Goal: Find specific page/section: Find specific page/section

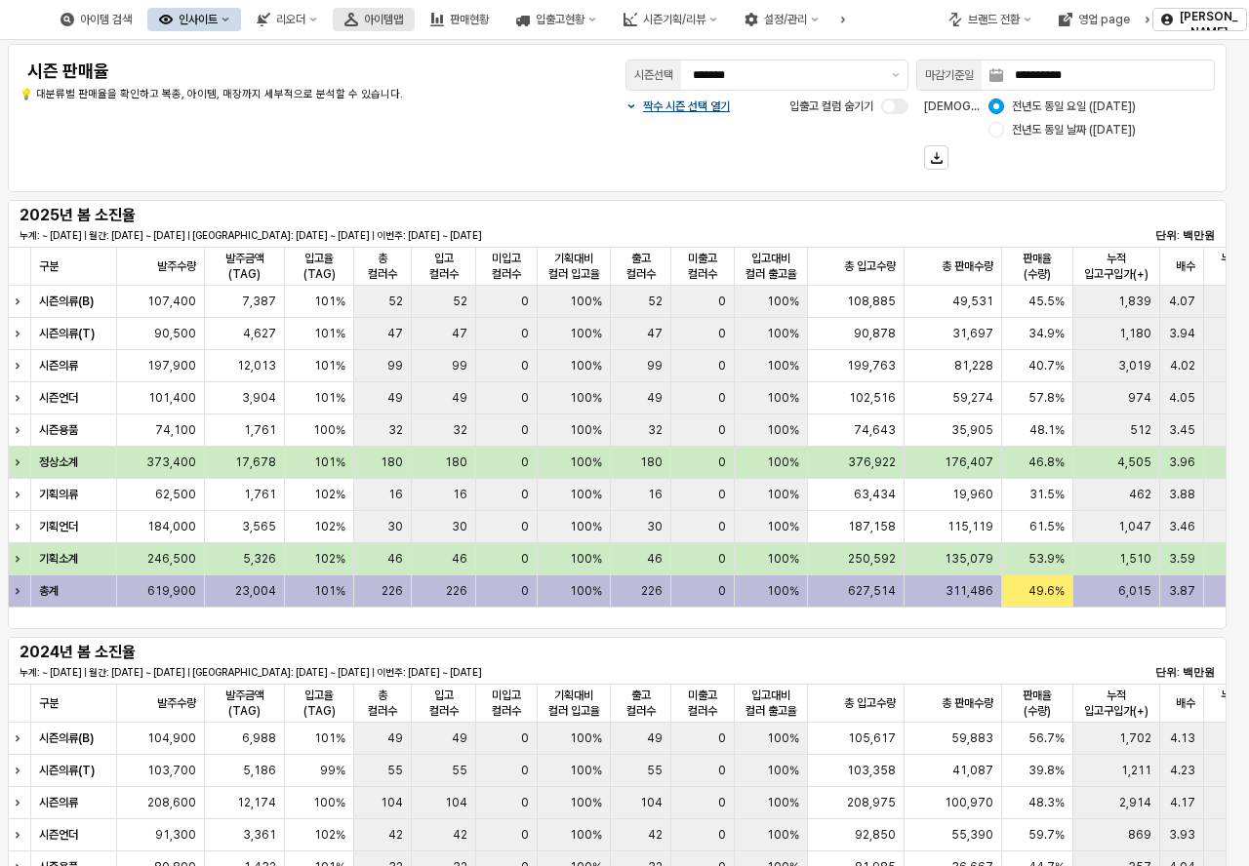
click at [403, 21] on div "아이템맵" at bounding box center [383, 20] width 39 height 14
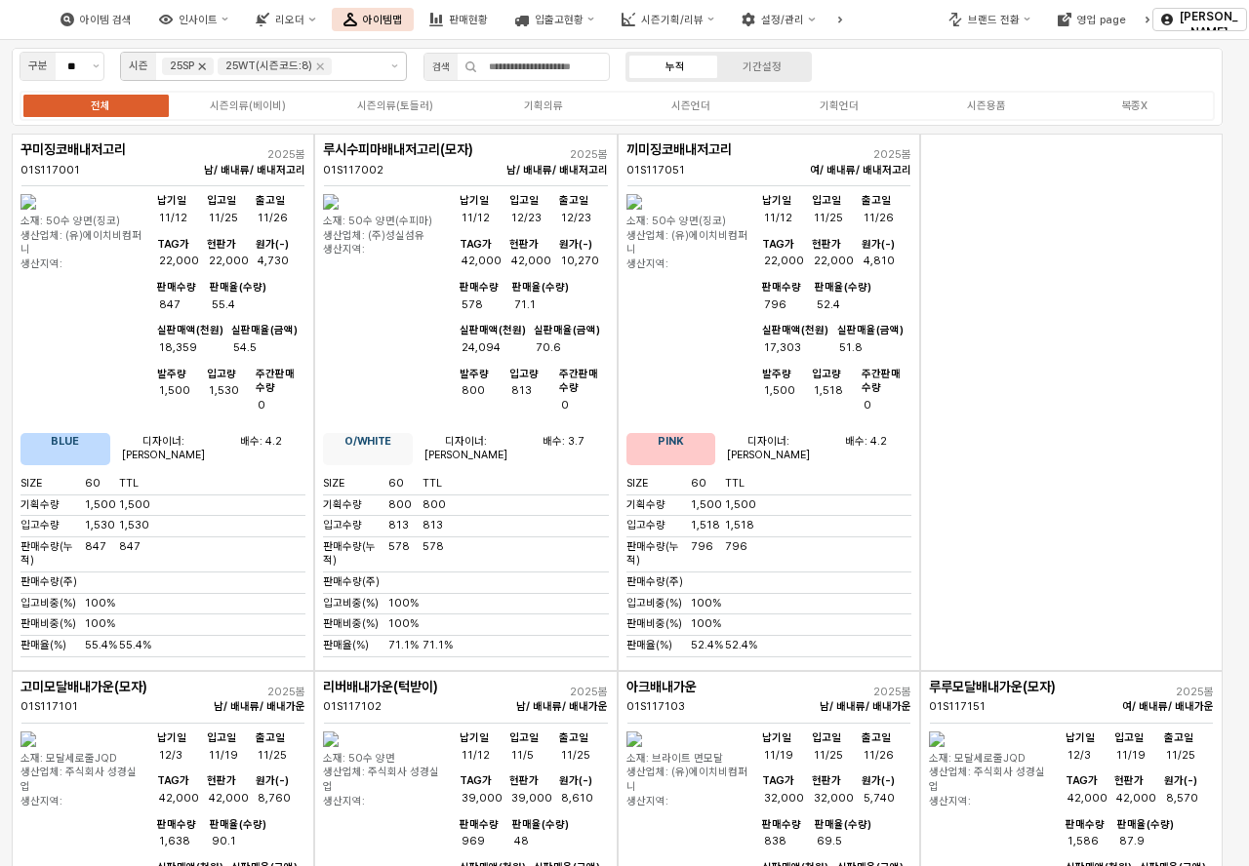
click at [202, 66] on icon "Remove 25SP" at bounding box center [202, 67] width 16 height 16
click at [260, 69] on icon "Remove 25WT(시즌코드:8)" at bounding box center [265, 67] width 16 height 16
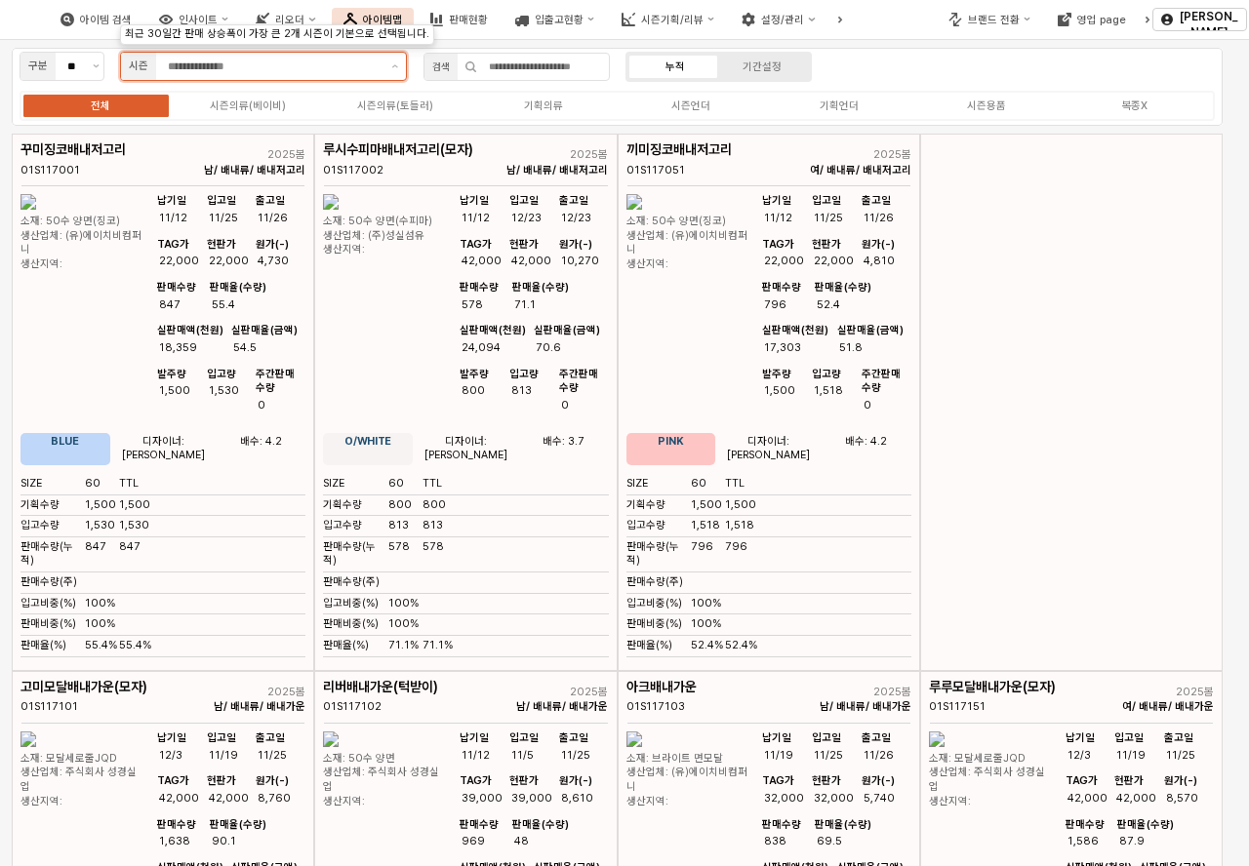
scroll to position [149, 0]
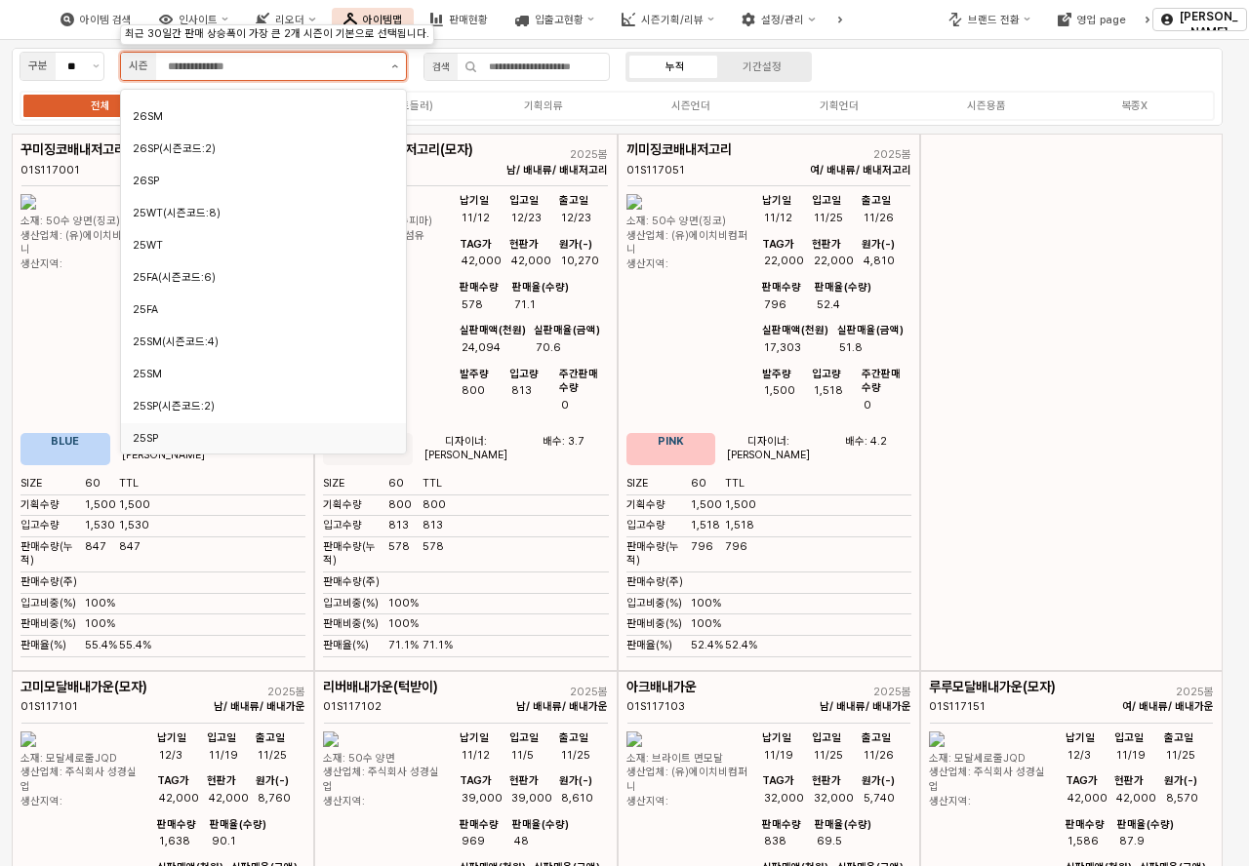
click at [398, 69] on button "제안 사항 표시" at bounding box center [394, 66] width 22 height 27
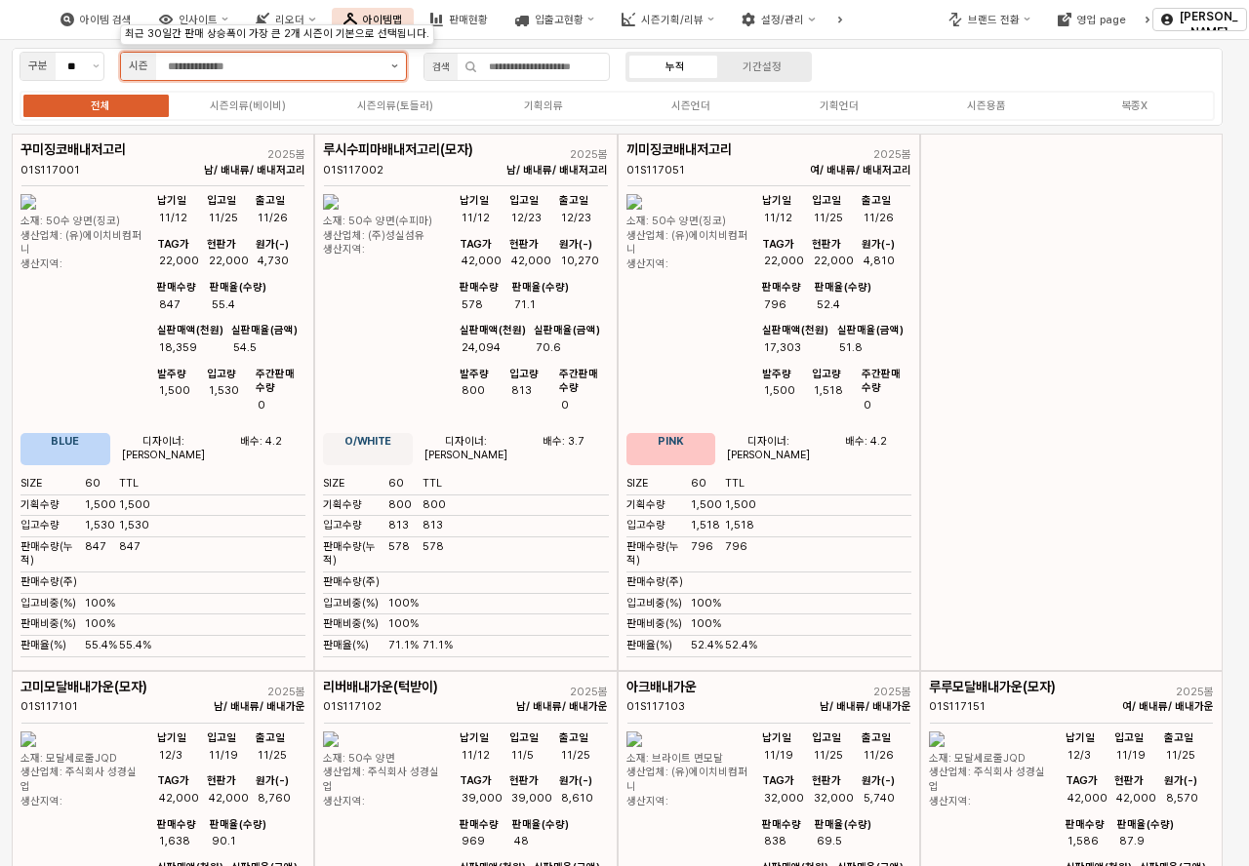
click at [393, 63] on button "제안 사항 표시" at bounding box center [394, 66] width 22 height 27
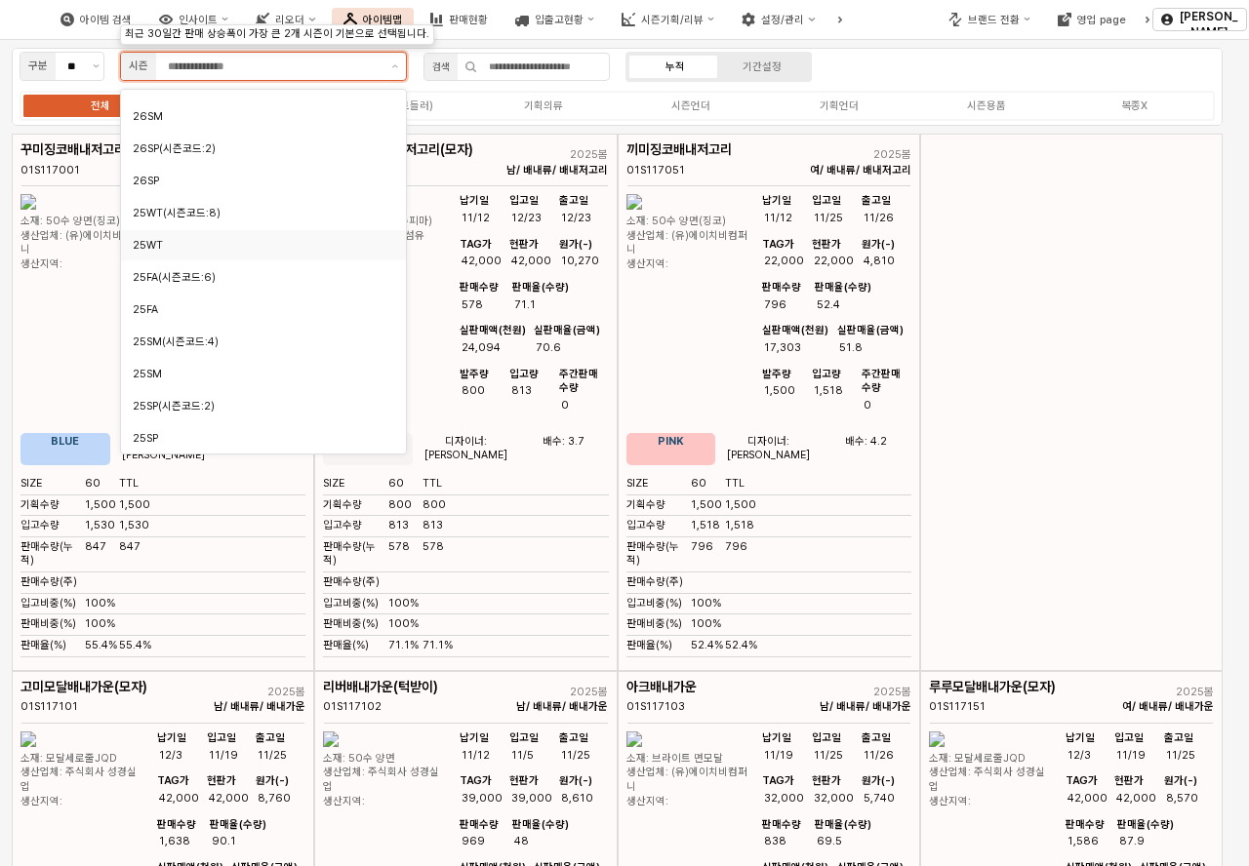
click at [237, 250] on div "25WT" at bounding box center [258, 245] width 251 height 15
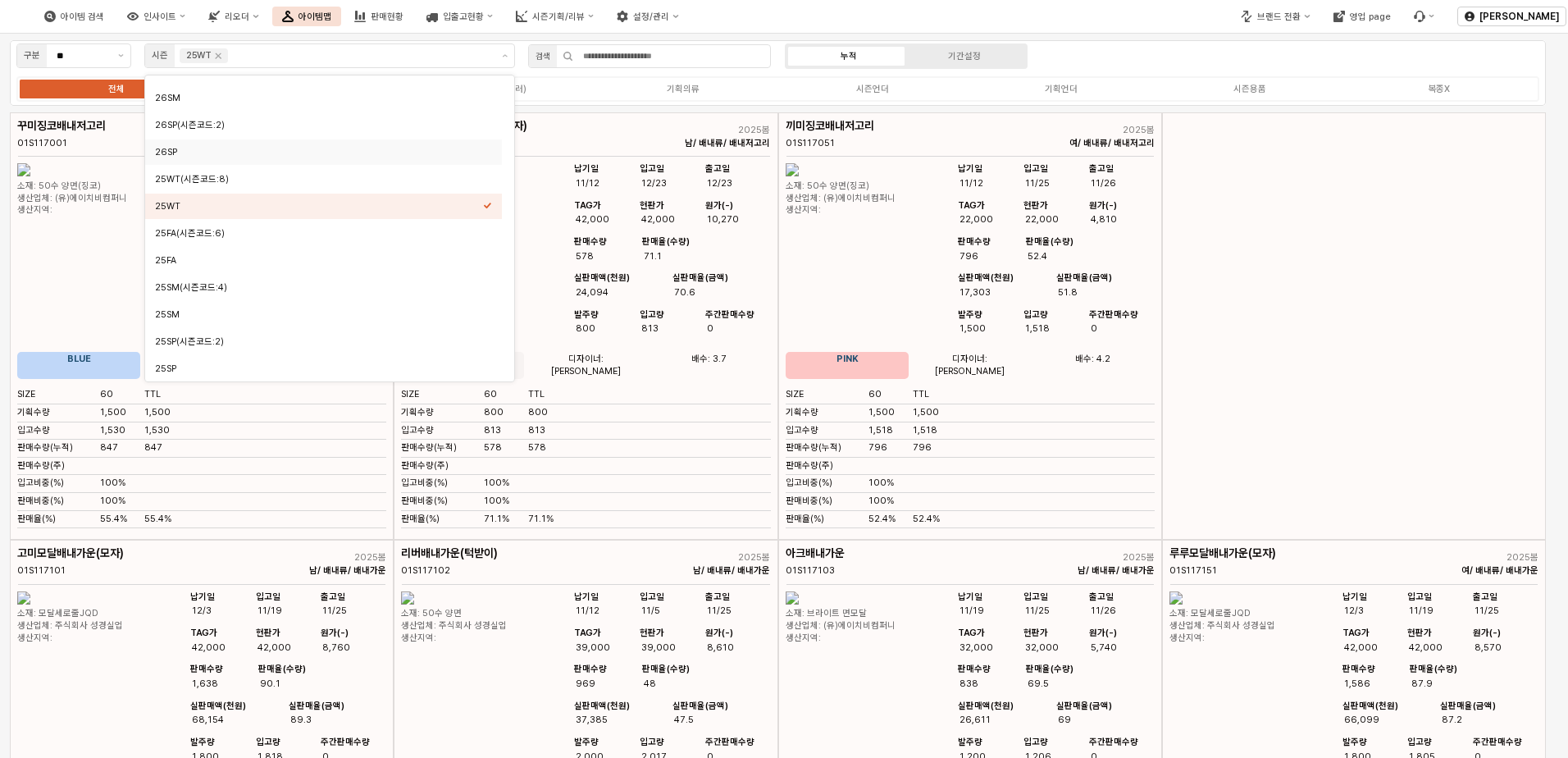
click at [1049, 50] on div "구분 ** 시즌 25WT 검색 누적 기간설정 전체 시즌의류(베이비) 시즌의류(토들러) 기획의류 시즌언더 기획언더 시즌용품 복종X" at bounding box center [778, 73] width 1536 height 66
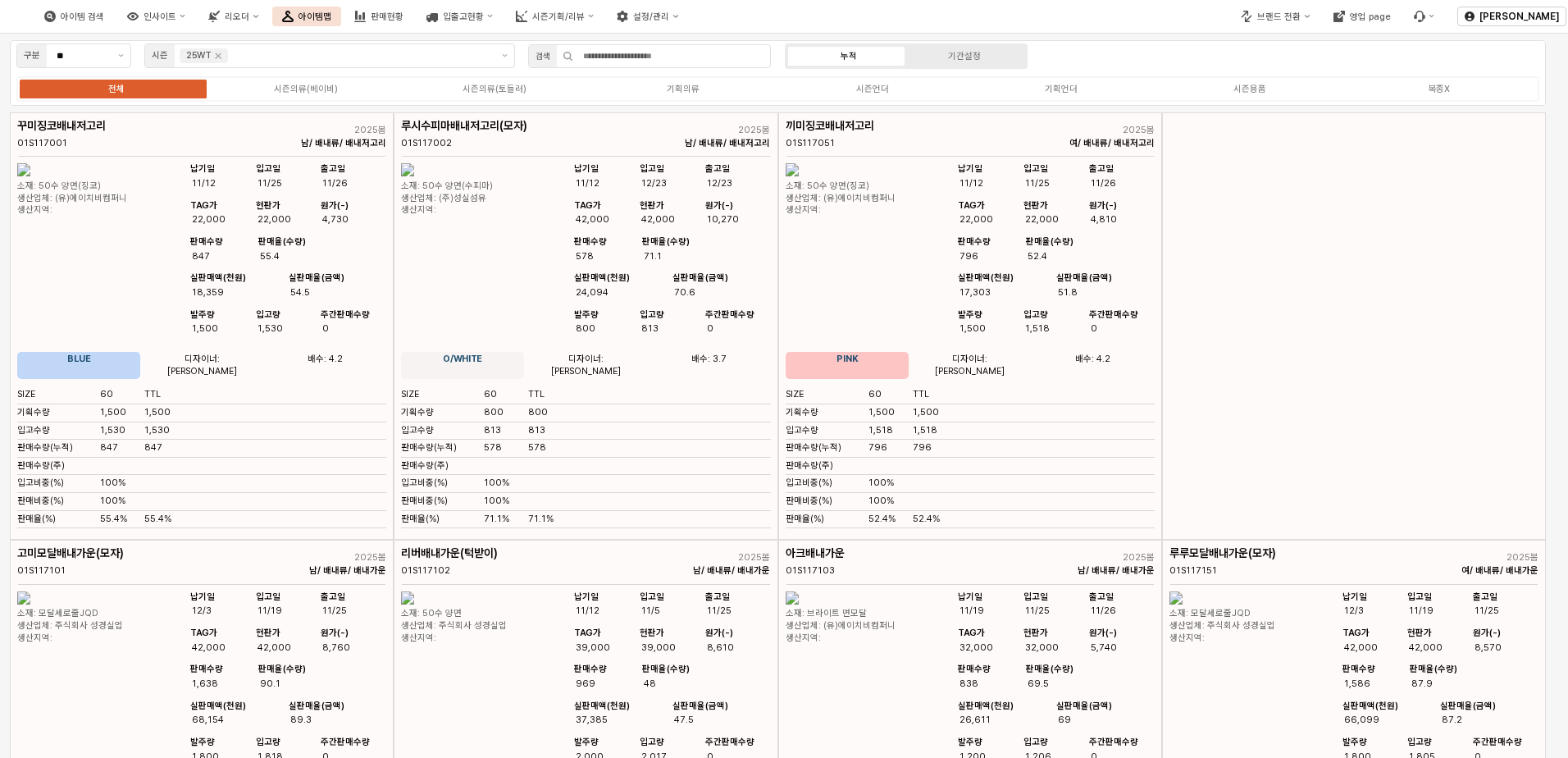
click at [1049, 51] on div "구분 ** 시즌 25WT 검색 누적 기간설정 전체 시즌의류(베이비) 시즌의류(토들러) 기획의류 시즌언더 기획언더 시즌용품 복종X" at bounding box center [778, 73] width 1536 height 66
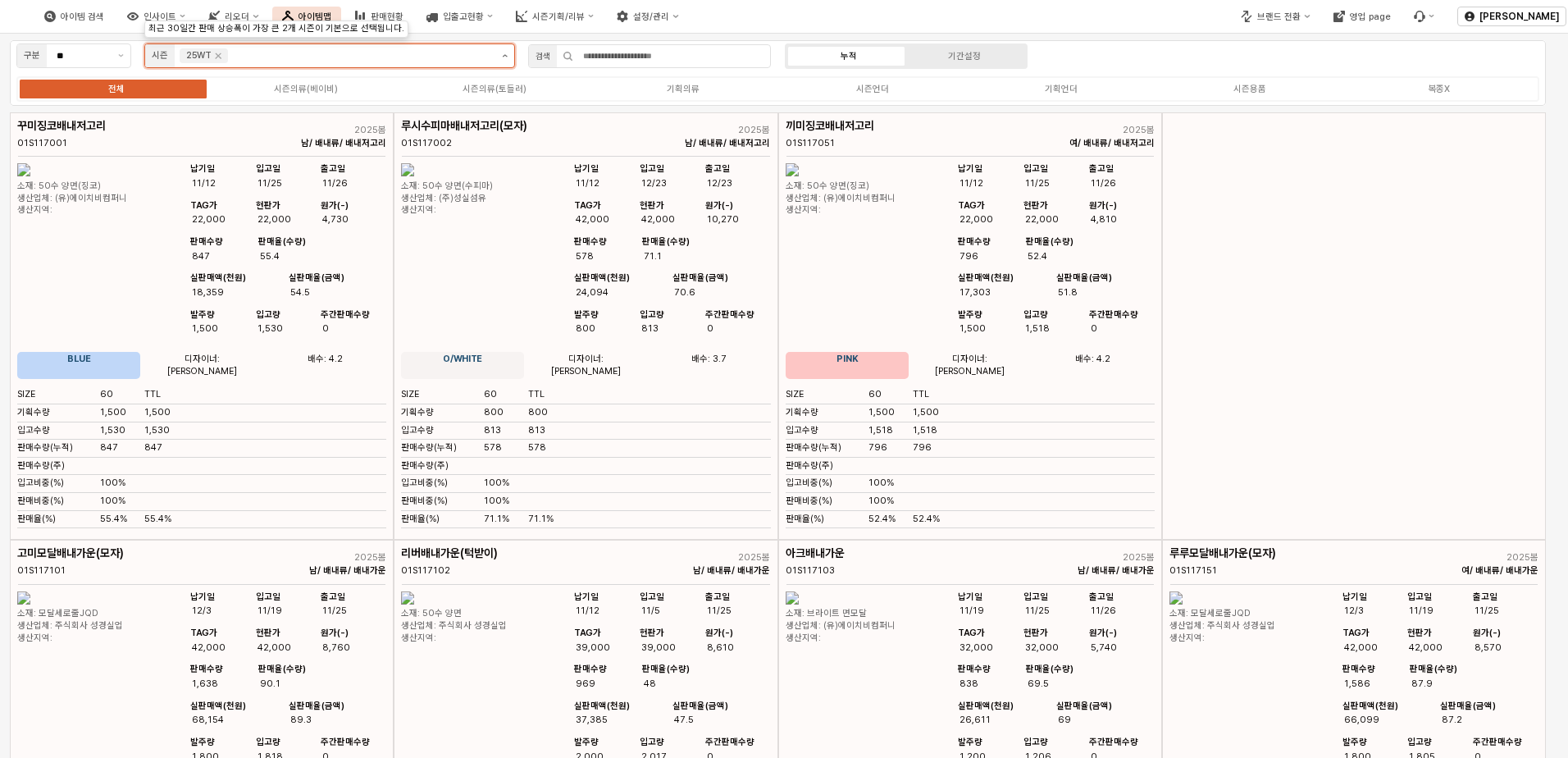
click at [507, 54] on button "제안 사항 표시" at bounding box center [504, 56] width 18 height 23
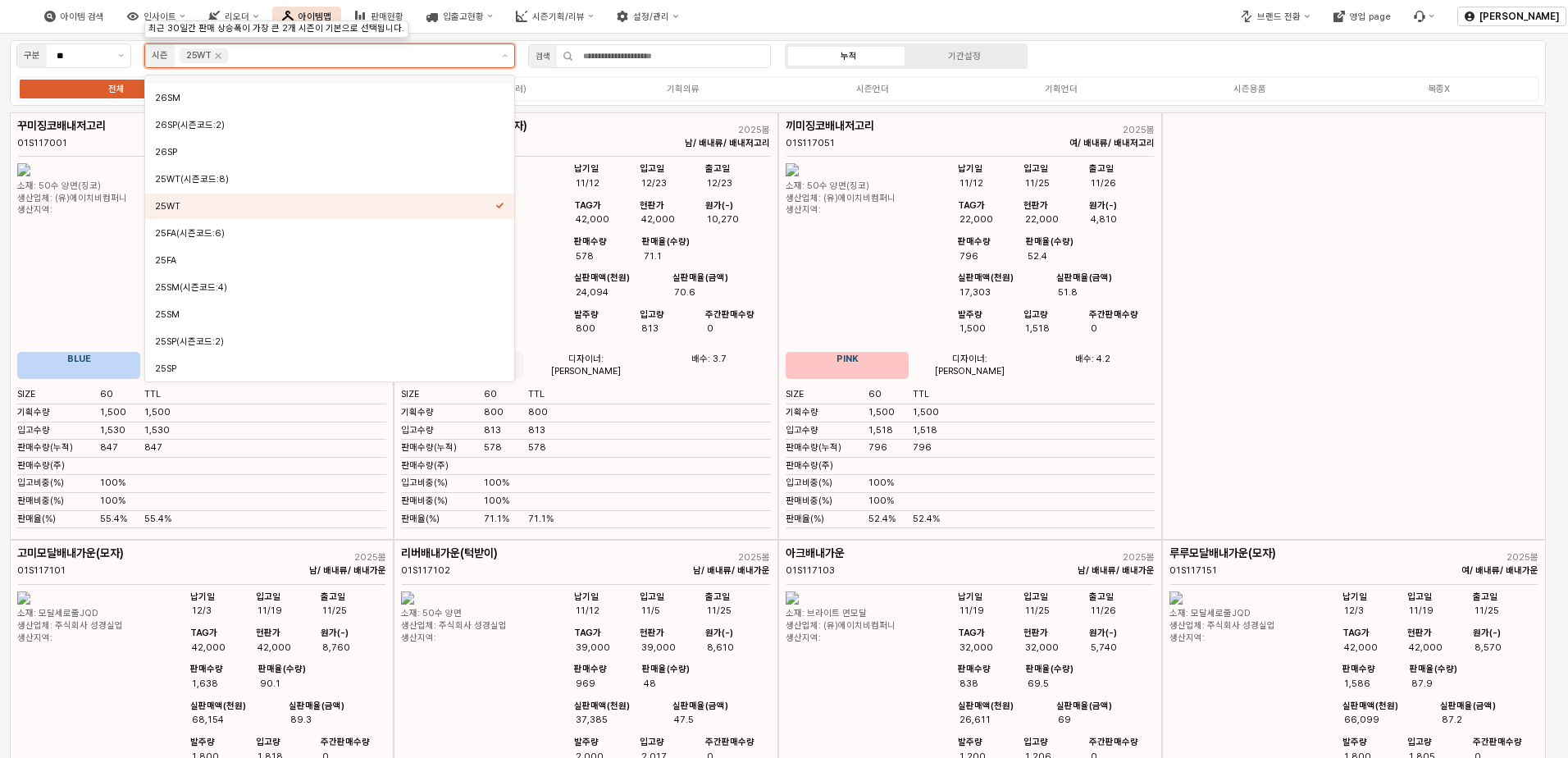
scroll to position [109, 0]
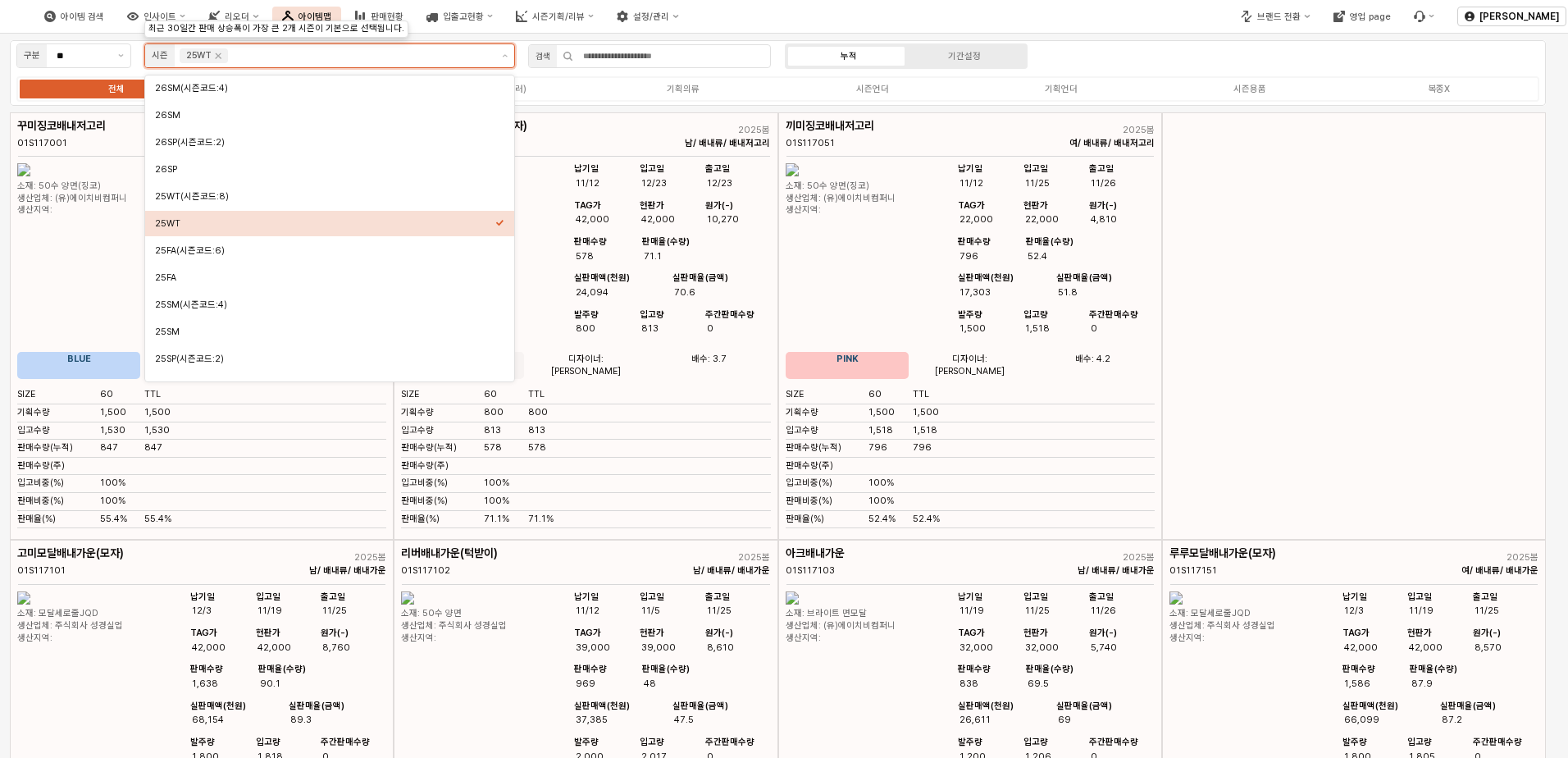
click at [317, 223] on div "25WT" at bounding box center [325, 223] width 341 height 13
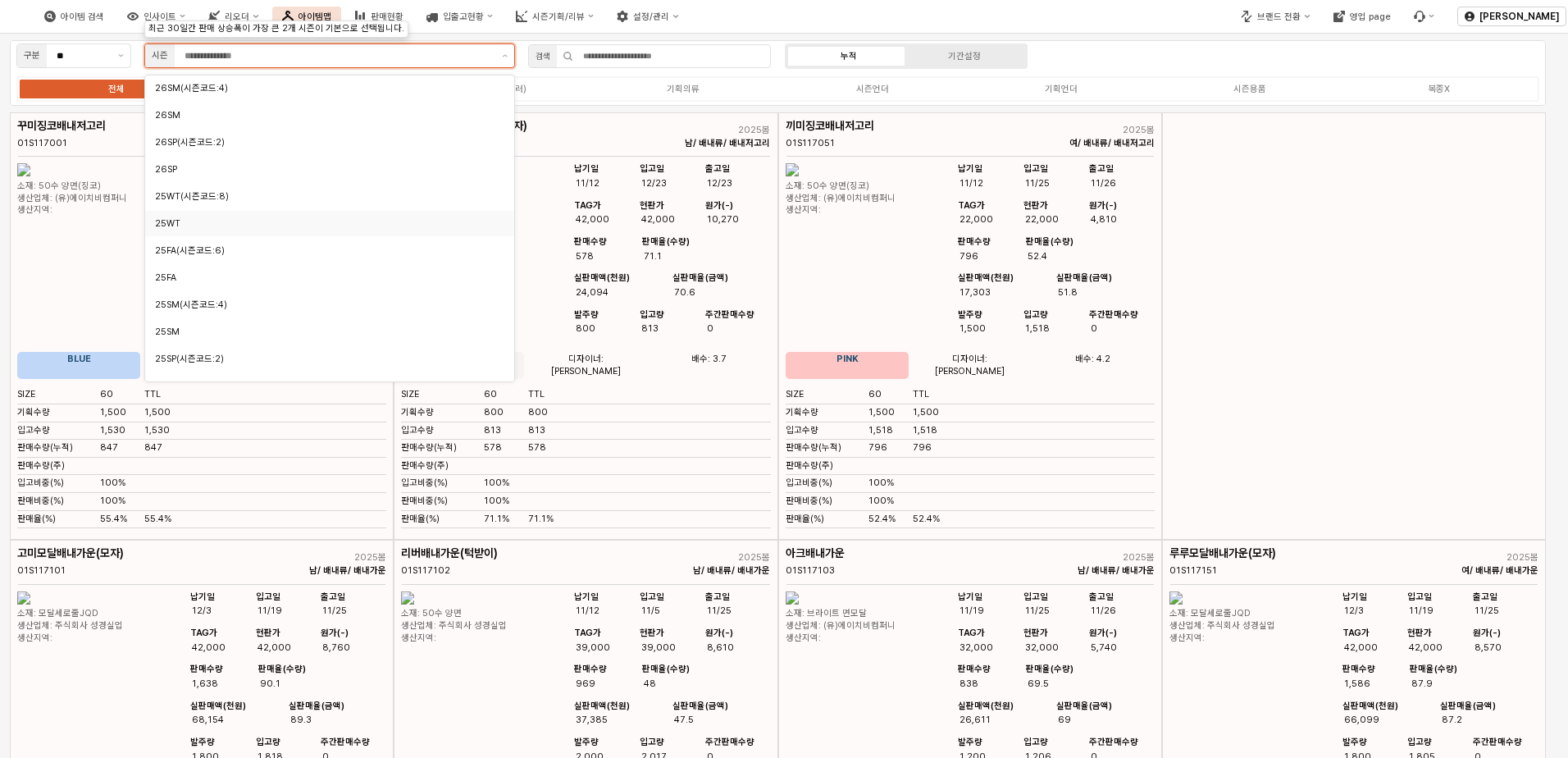
click at [312, 225] on div "25WT" at bounding box center [325, 223] width 341 height 13
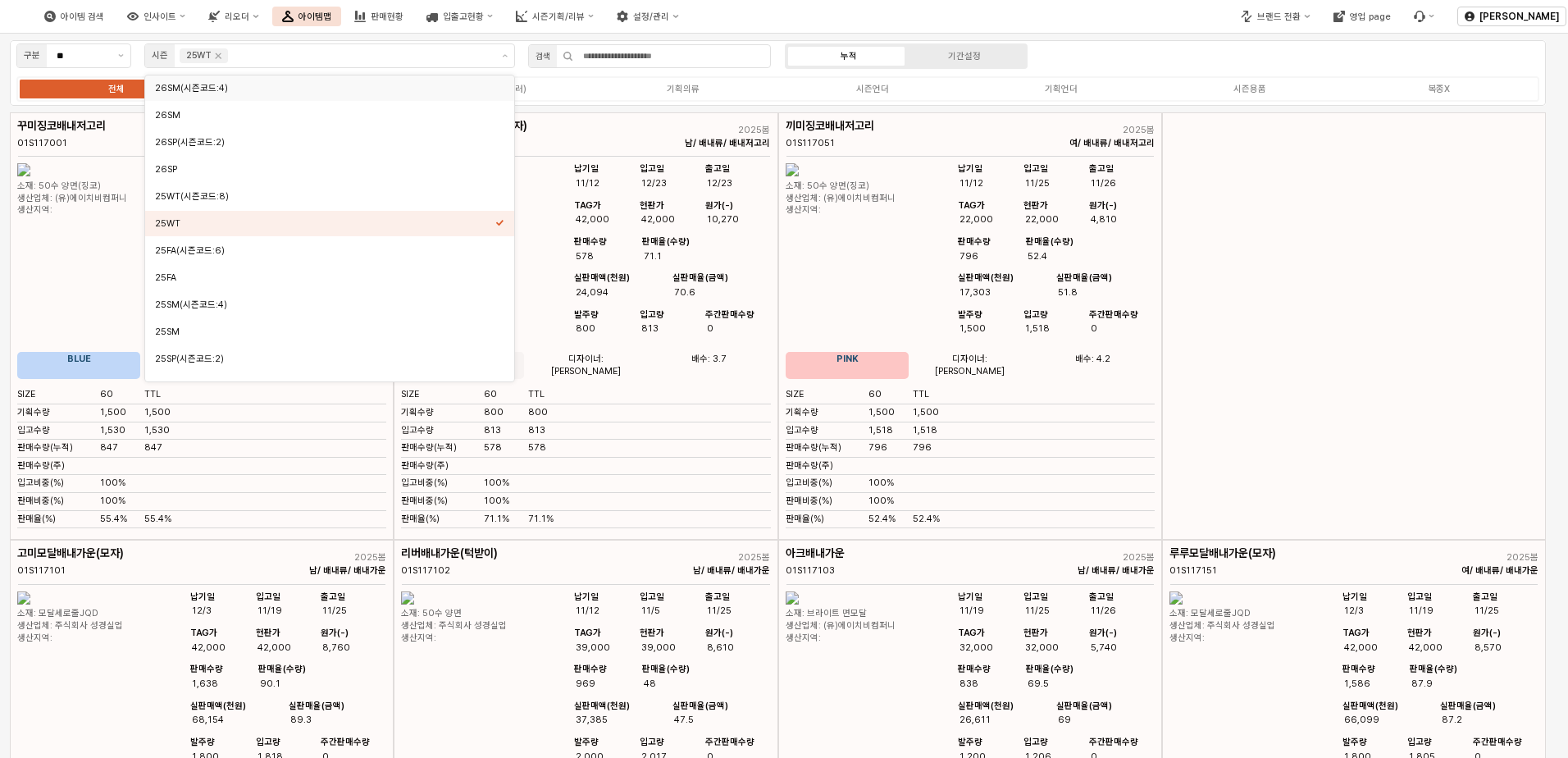
click at [521, 56] on div "검색" at bounding box center [649, 56] width 256 height 33
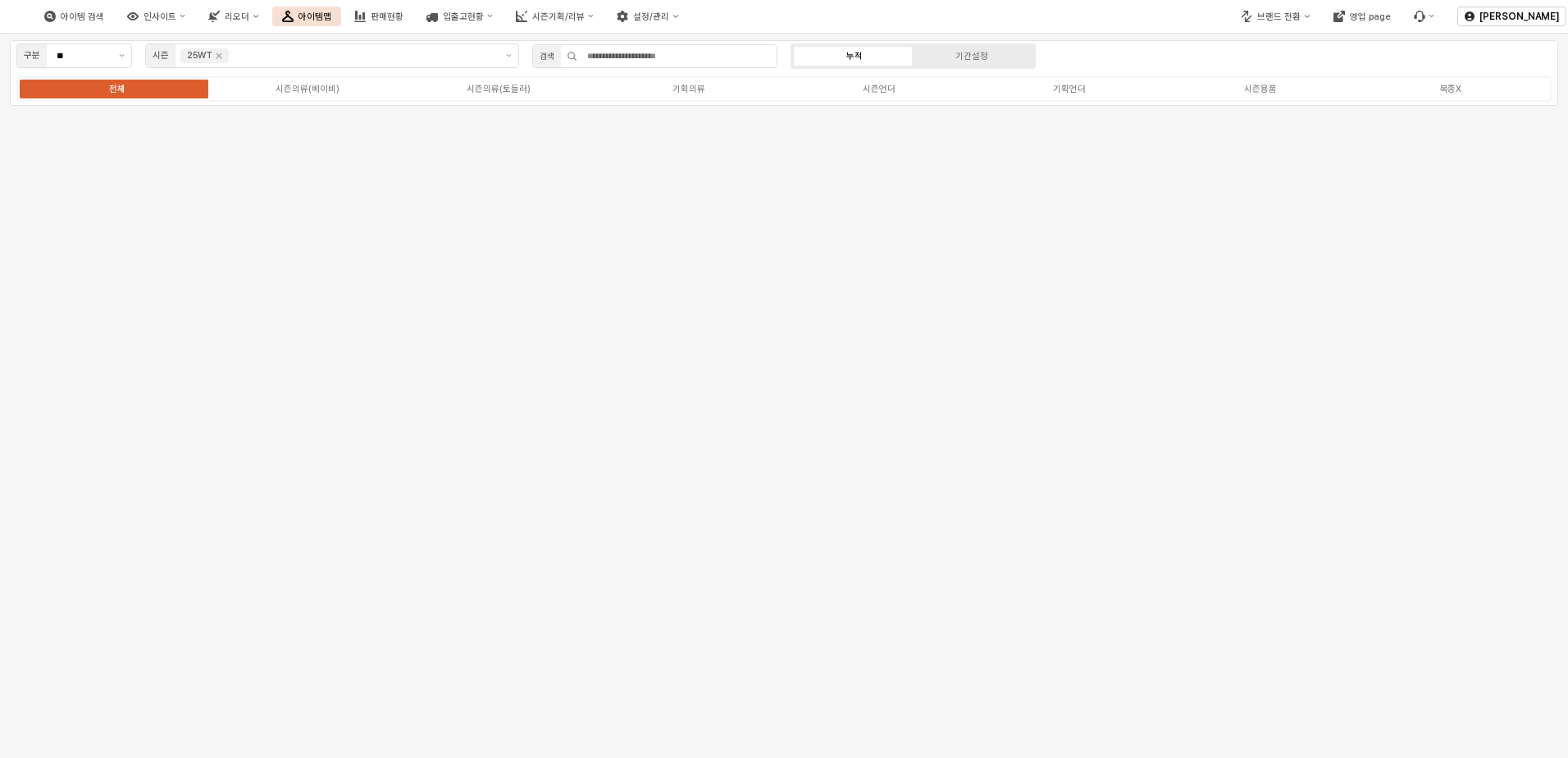
scroll to position [0, 0]
drag, startPoint x: 1563, startPoint y: 59, endPoint x: 1567, endPoint y: 145, distance: 86.1
click at [1049, 174] on html "Skip to main content 아이템 검색 인사이트 리오더 아이템맵 판매현황 입출고현황 시즌기획/리뷰 설정/관리 브랜드 전환 영업 pa…" at bounding box center [784, 379] width 1568 height 758
click at [934, 98] on div "전체 시즌의류(베이비) 시즌의류(토들러) 기획의류 시즌언더 기획언더 시즌용품 복종X" at bounding box center [784, 89] width 1535 height 25
click at [935, 92] on div "전체 시즌의류(베이비) 시즌의류(토들러) 기획의류 시즌언더 기획언더 시즌용품 복종X" at bounding box center [784, 89] width 1535 height 25
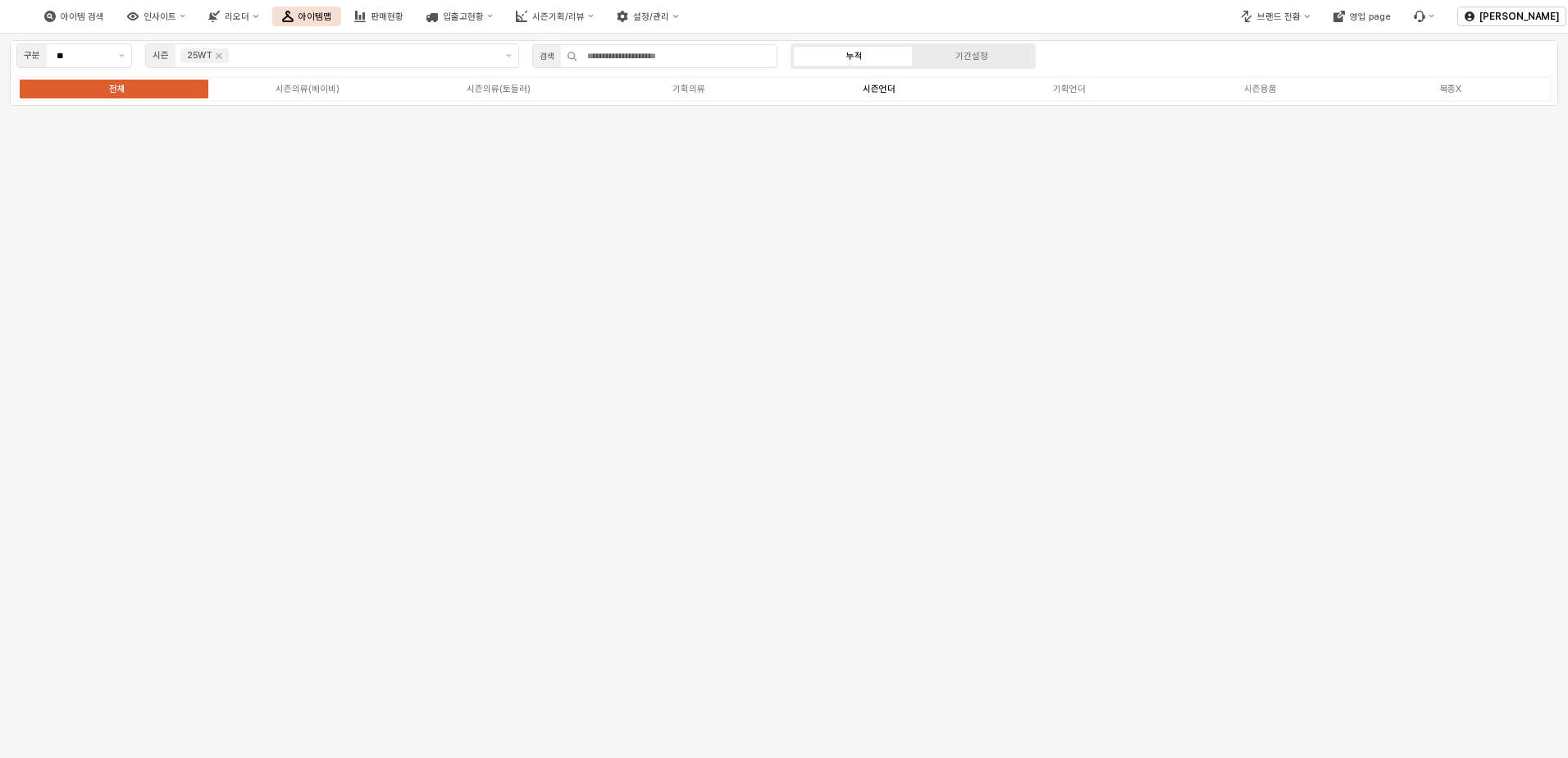
click at [932, 91] on label "시즌언더" at bounding box center [879, 89] width 190 height 14
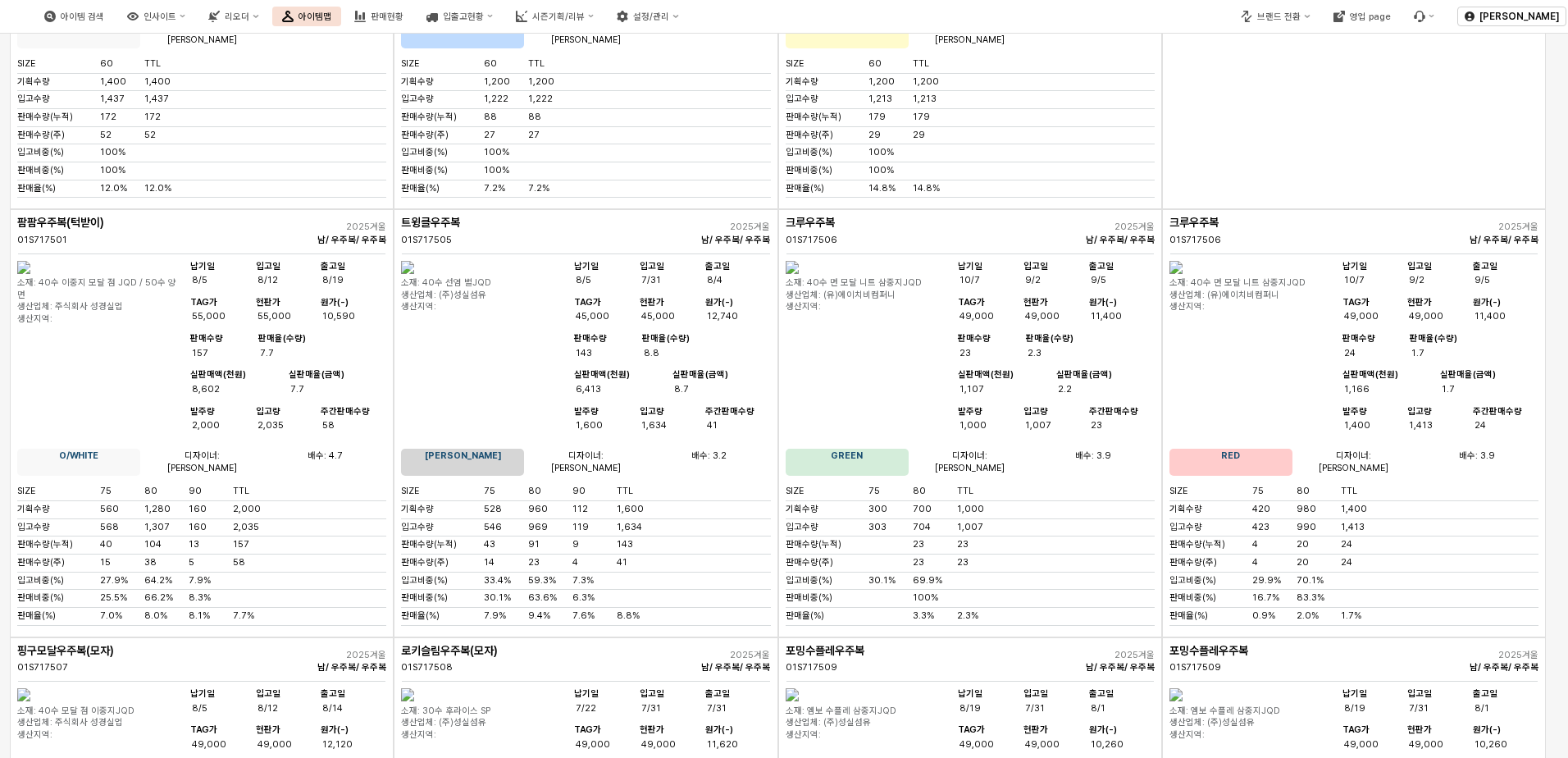
scroll to position [2054, 0]
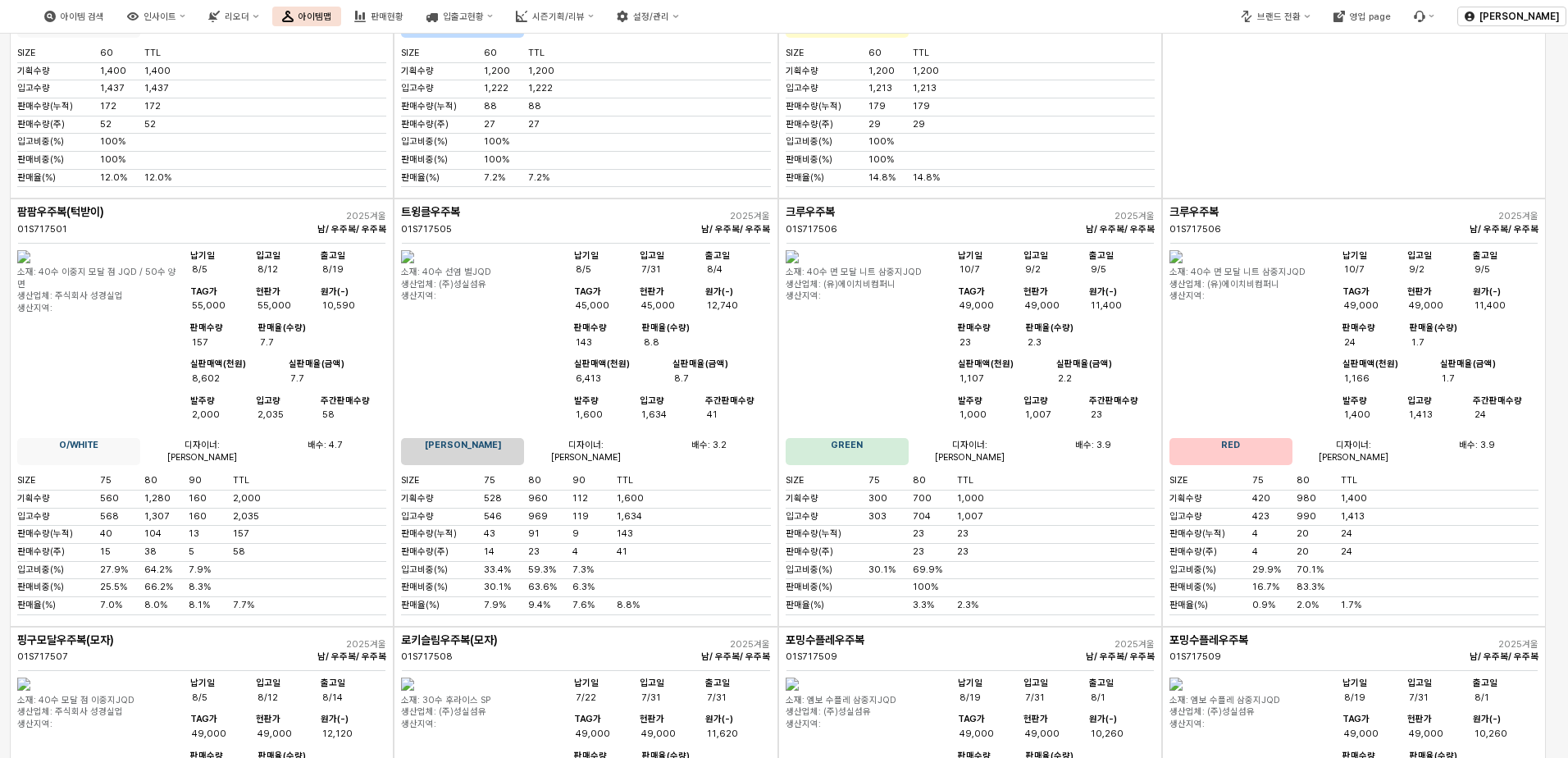
click at [799, 263] on img "App Frame" at bounding box center [792, 257] width 13 height 13
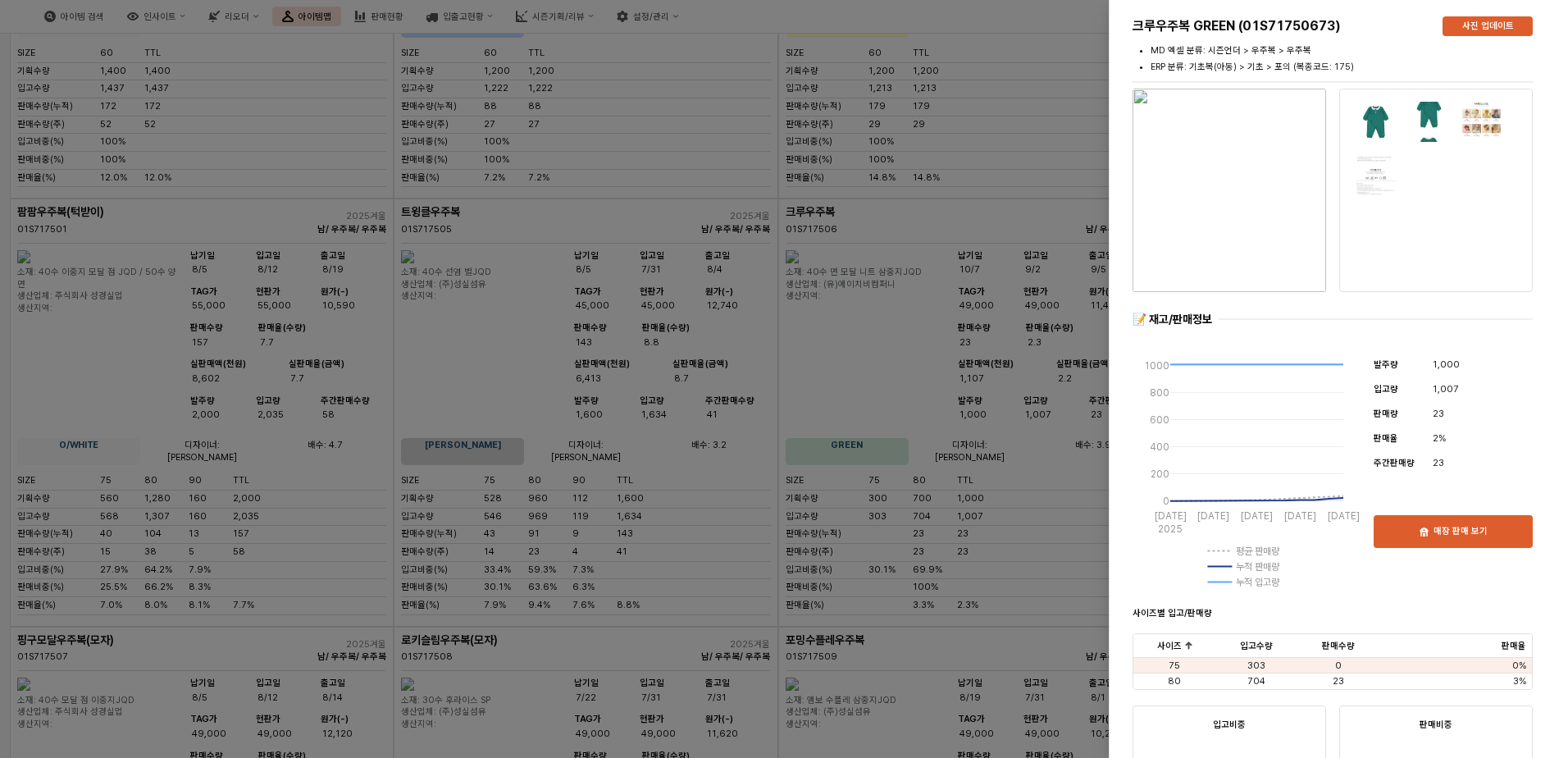
click at [1049, 118] on img at bounding box center [1375, 122] width 42 height 42
click at [990, 201] on div at bounding box center [784, 379] width 1568 height 758
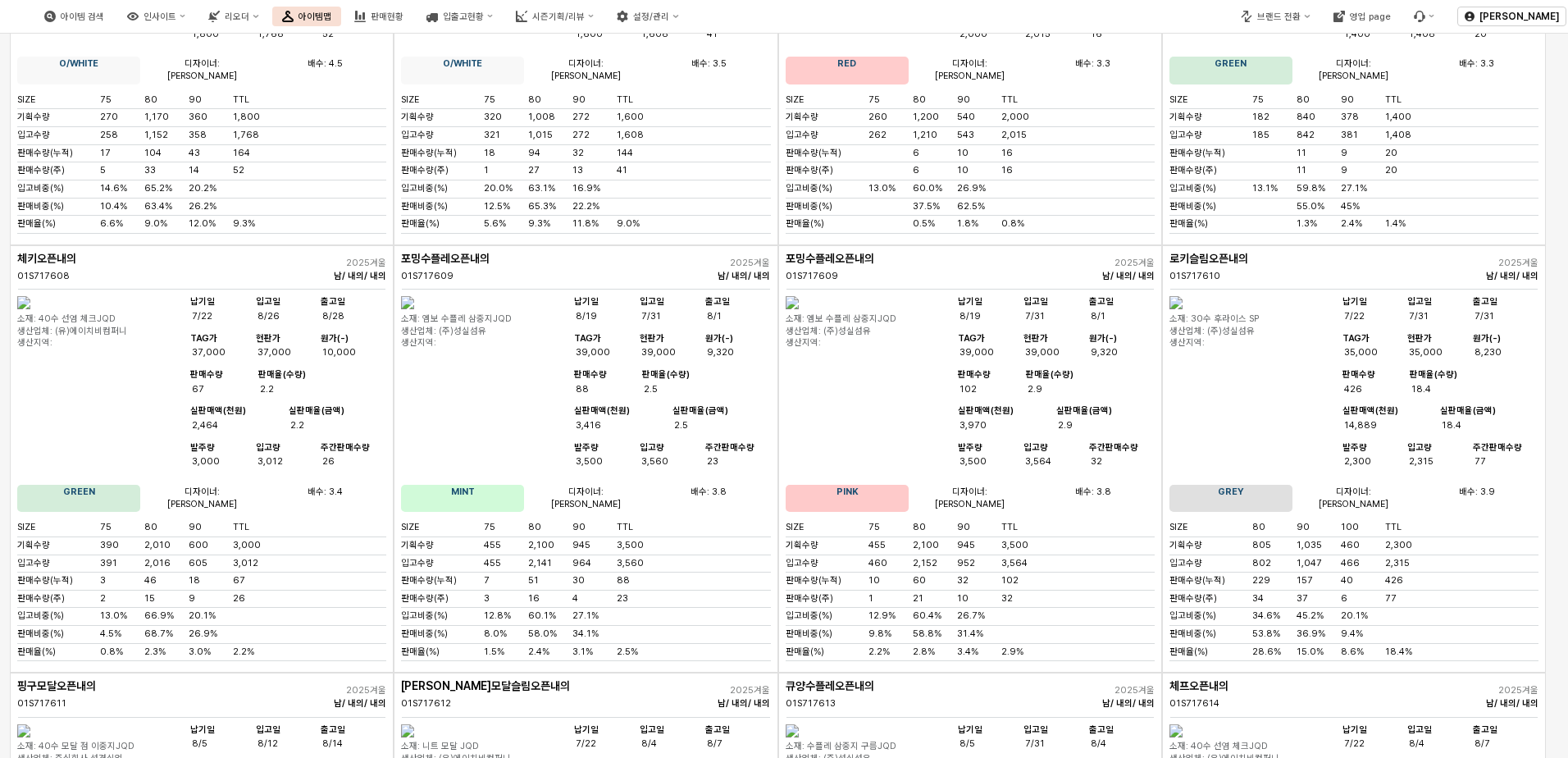
scroll to position [7039, 0]
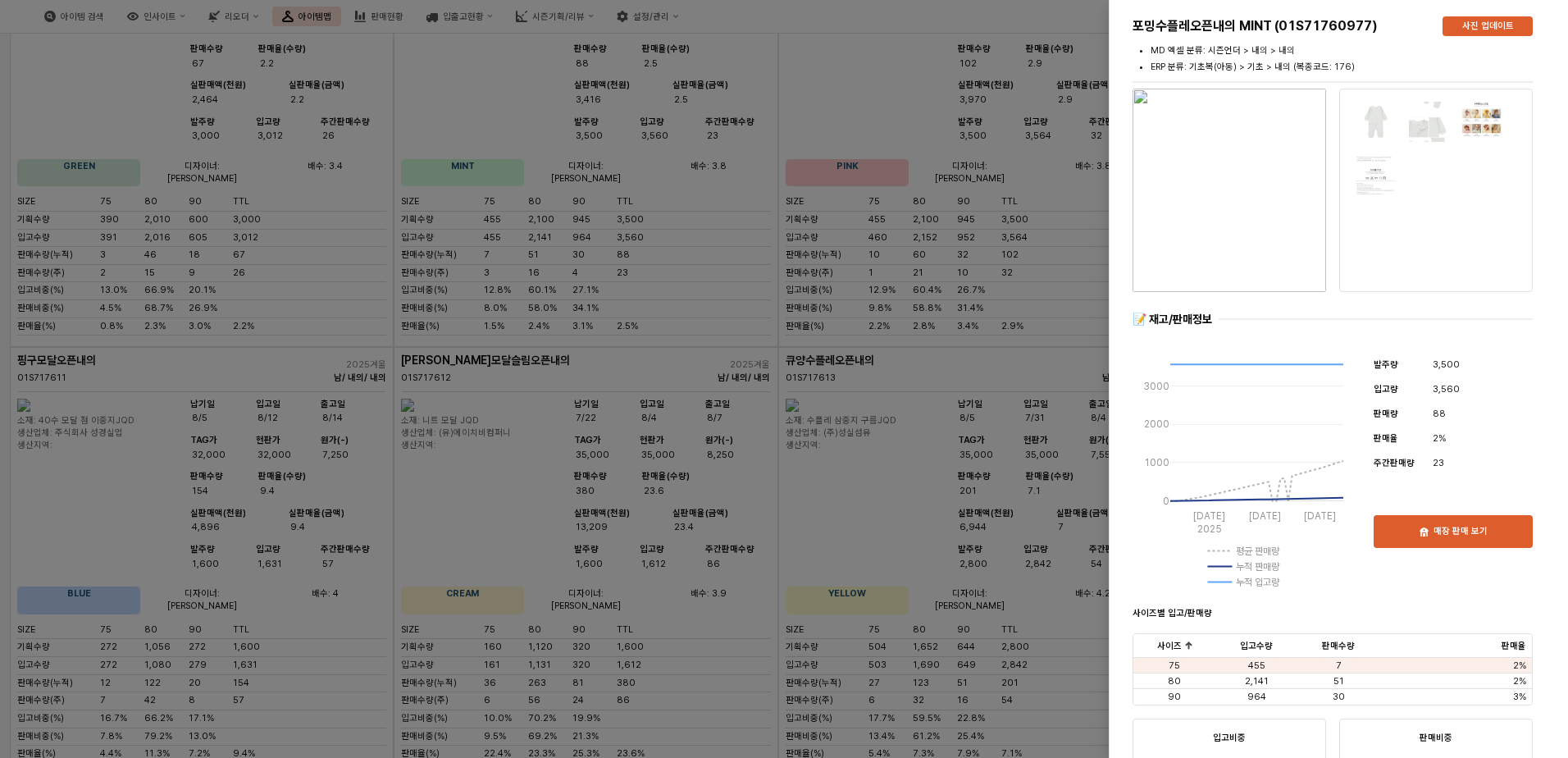
click at [1049, 183] on img "button" at bounding box center [1229, 190] width 193 height 204
click at [898, 317] on div at bounding box center [784, 379] width 1568 height 758
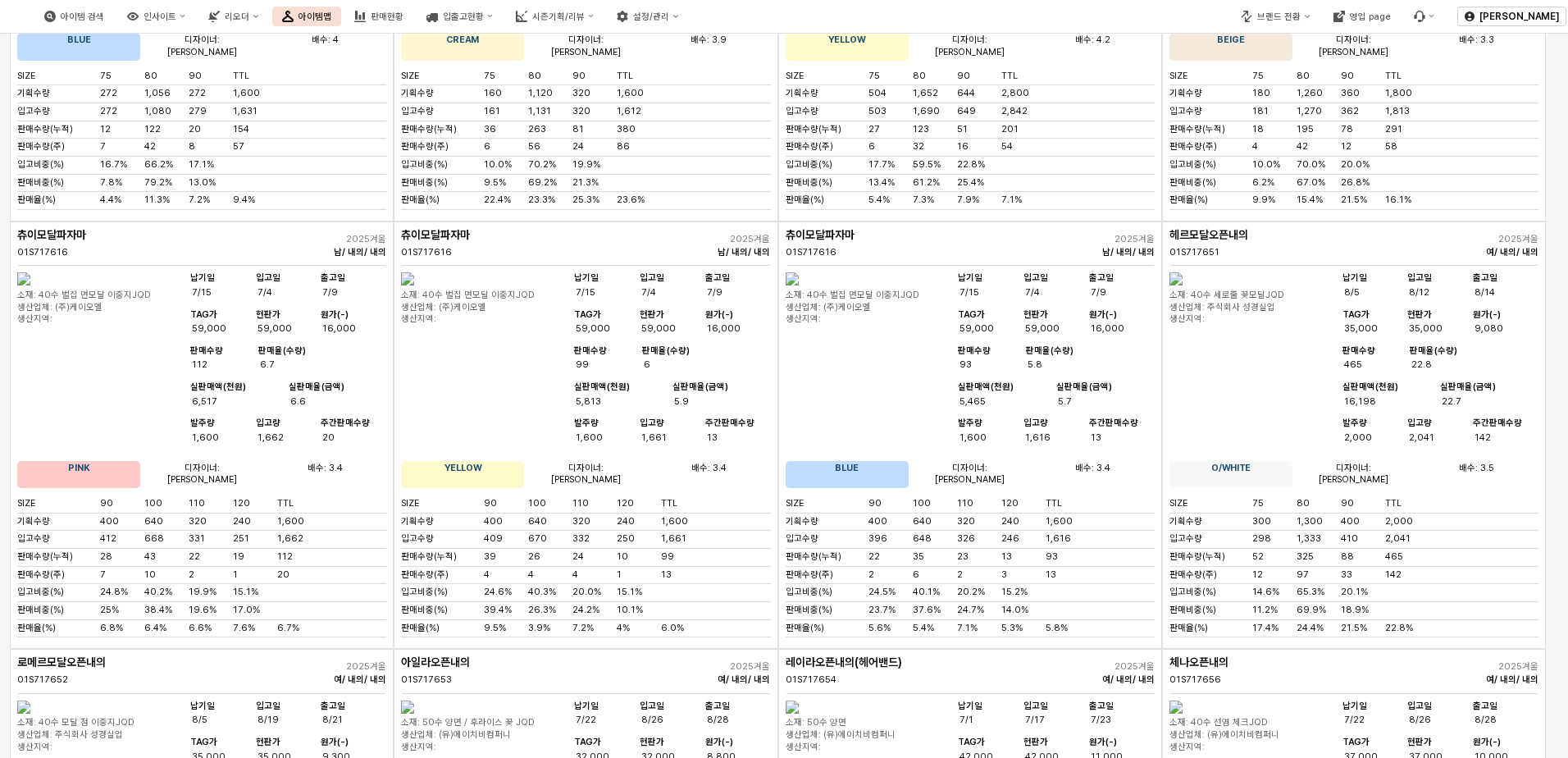
scroll to position [7487, 0]
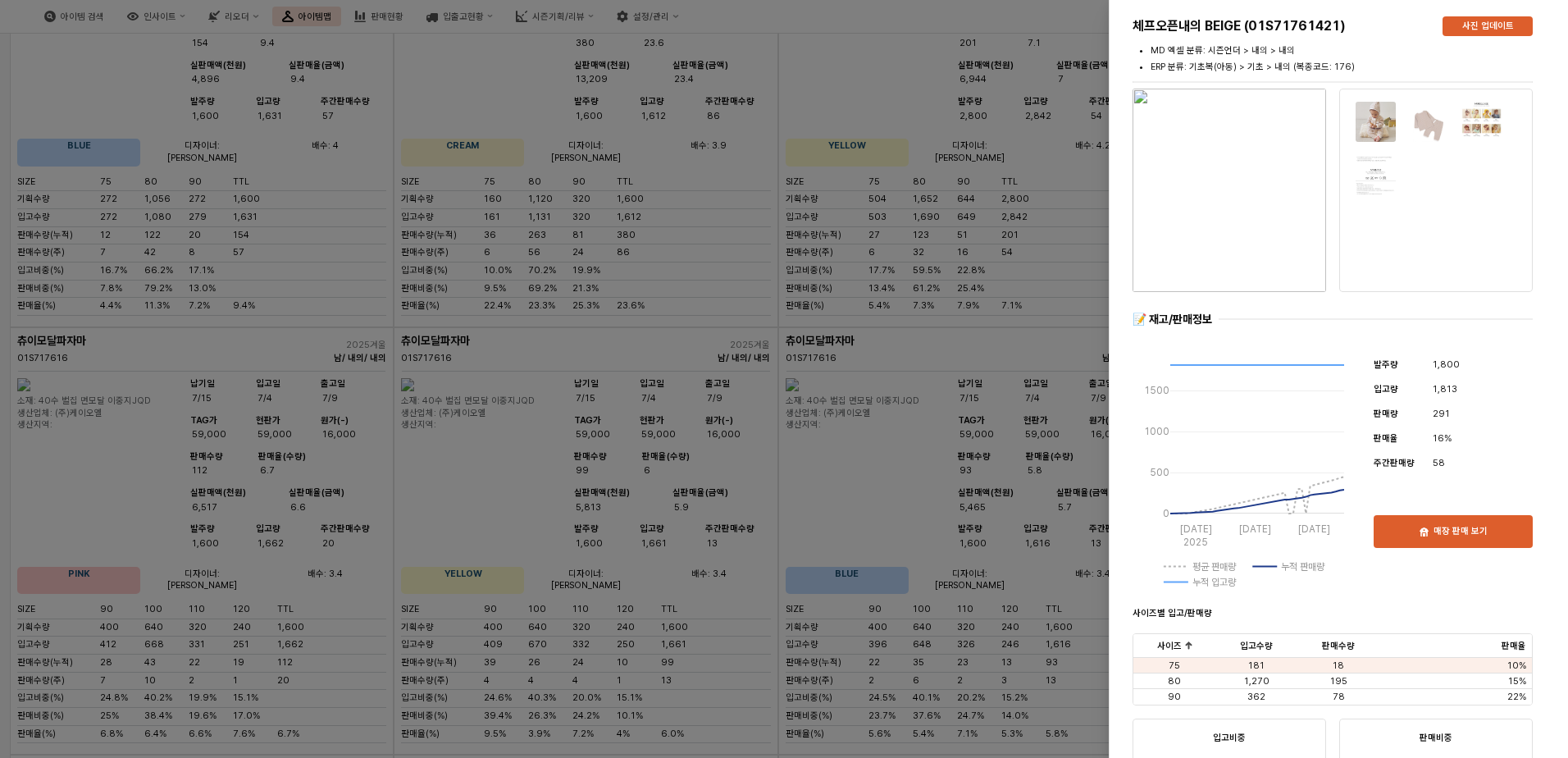
click at [1049, 217] on img "button" at bounding box center [1229, 190] width 193 height 204
click at [1049, 124] on img at bounding box center [1375, 122] width 42 height 42
click at [1049, 29] on p "사진 업데이트" at bounding box center [1487, 26] width 51 height 13
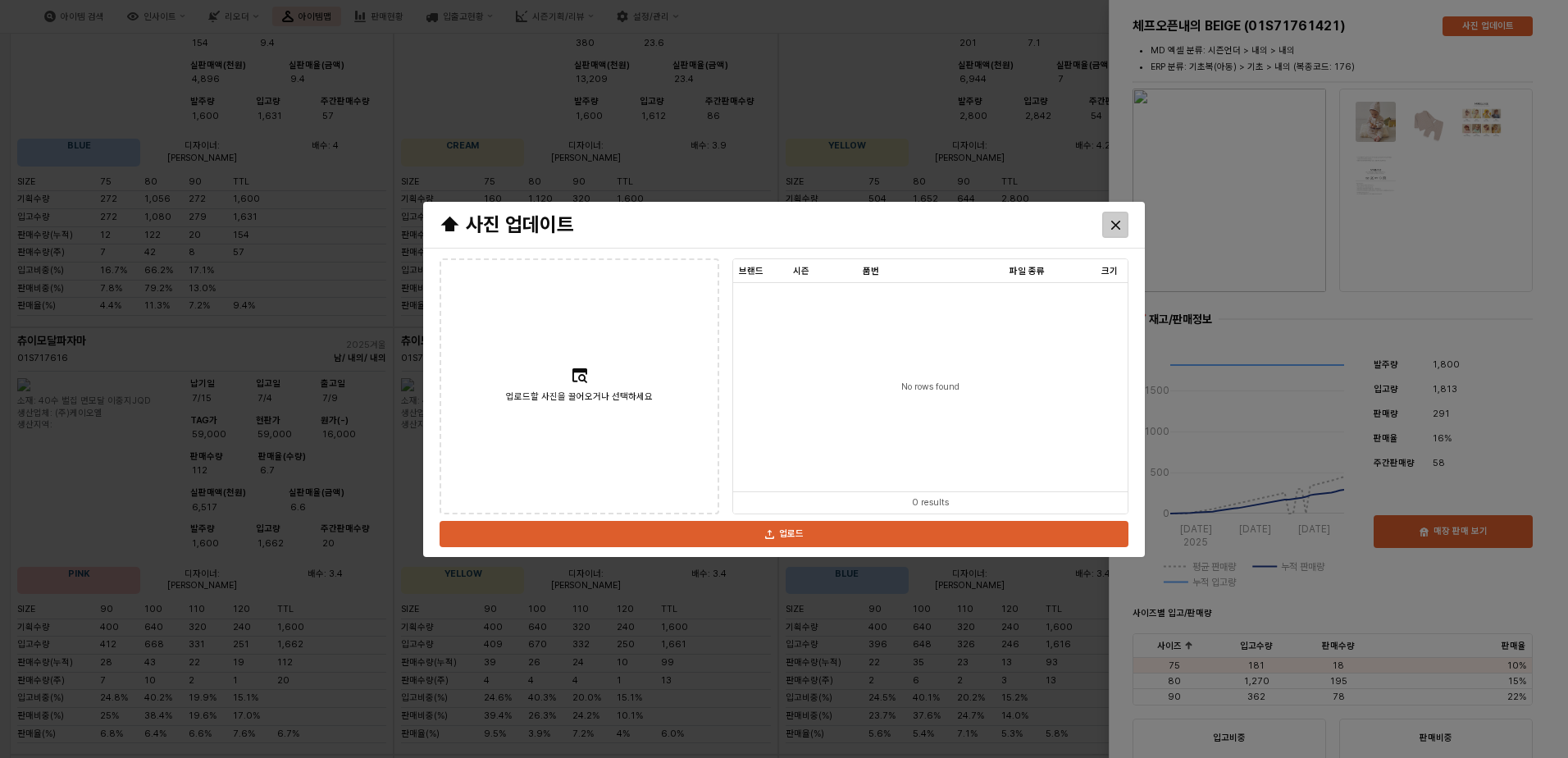
click at [1049, 217] on div "Close" at bounding box center [1115, 225] width 24 height 24
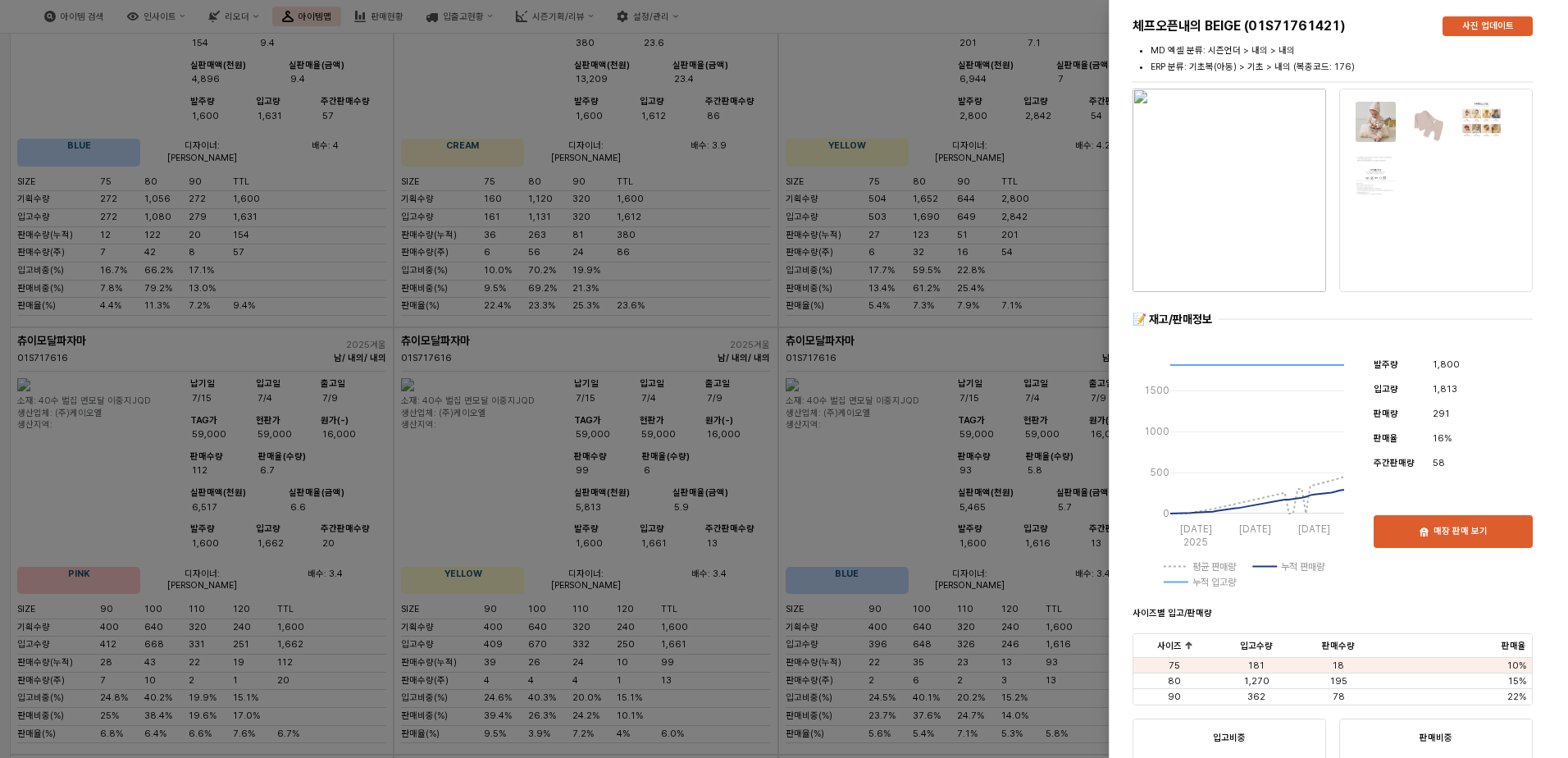
click at [851, 228] on div at bounding box center [784, 379] width 1568 height 758
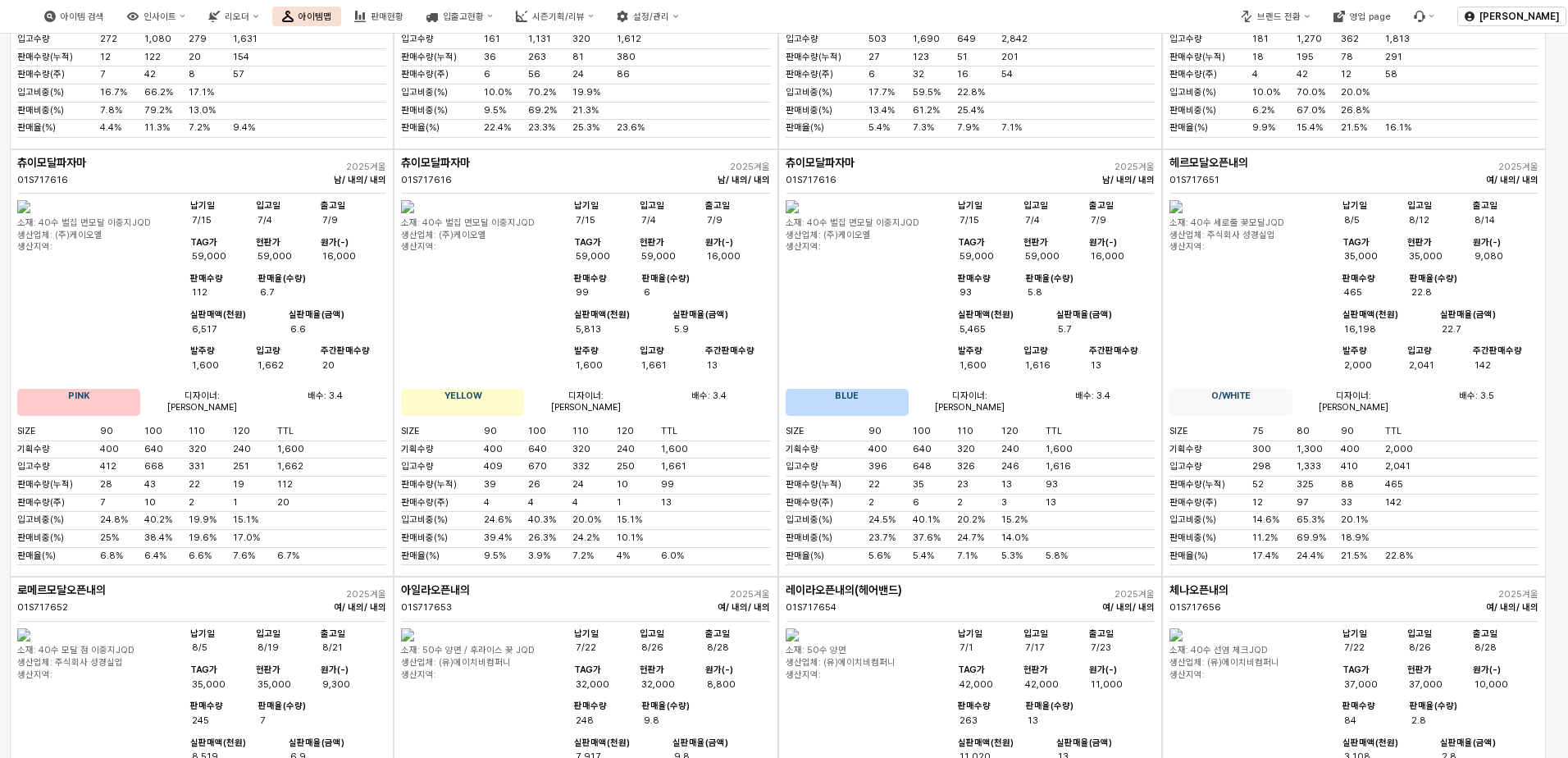
scroll to position [7898, 0]
